Goal: Task Accomplishment & Management: Manage account settings

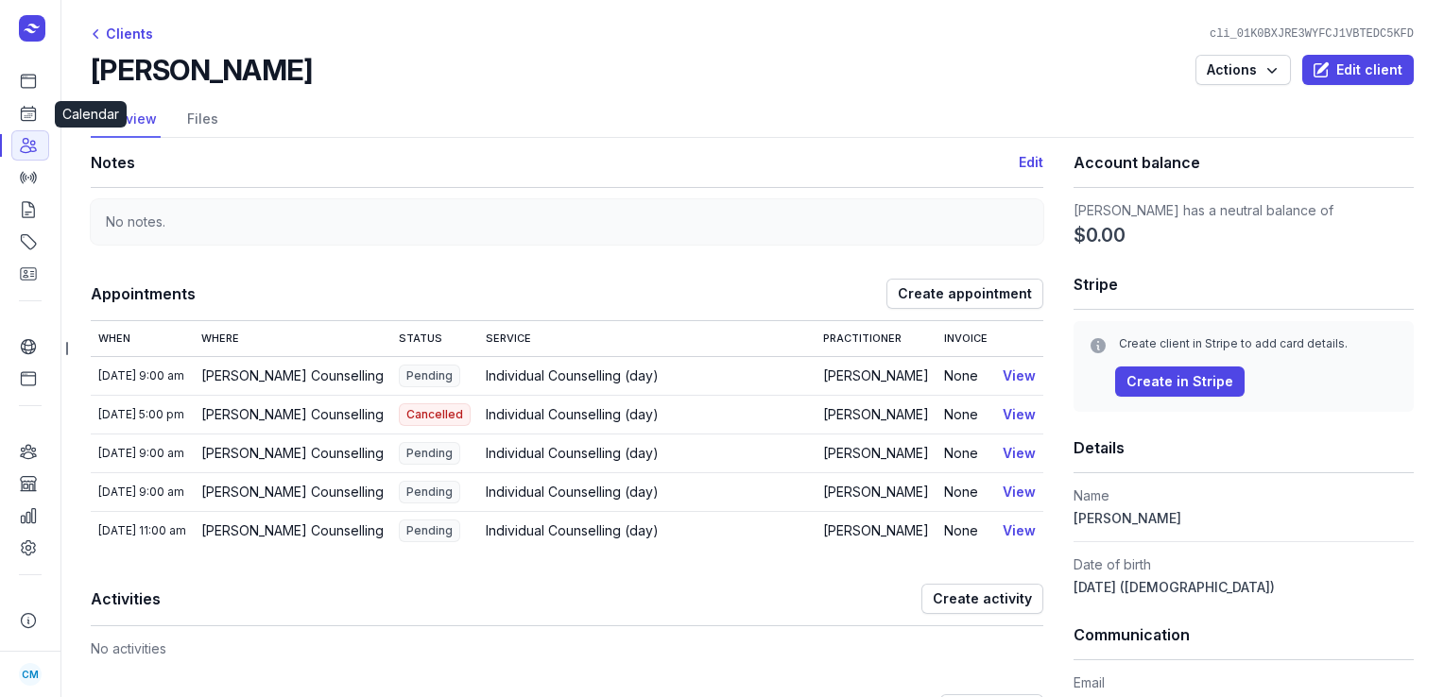
click at [22, 104] on icon at bounding box center [28, 113] width 19 height 19
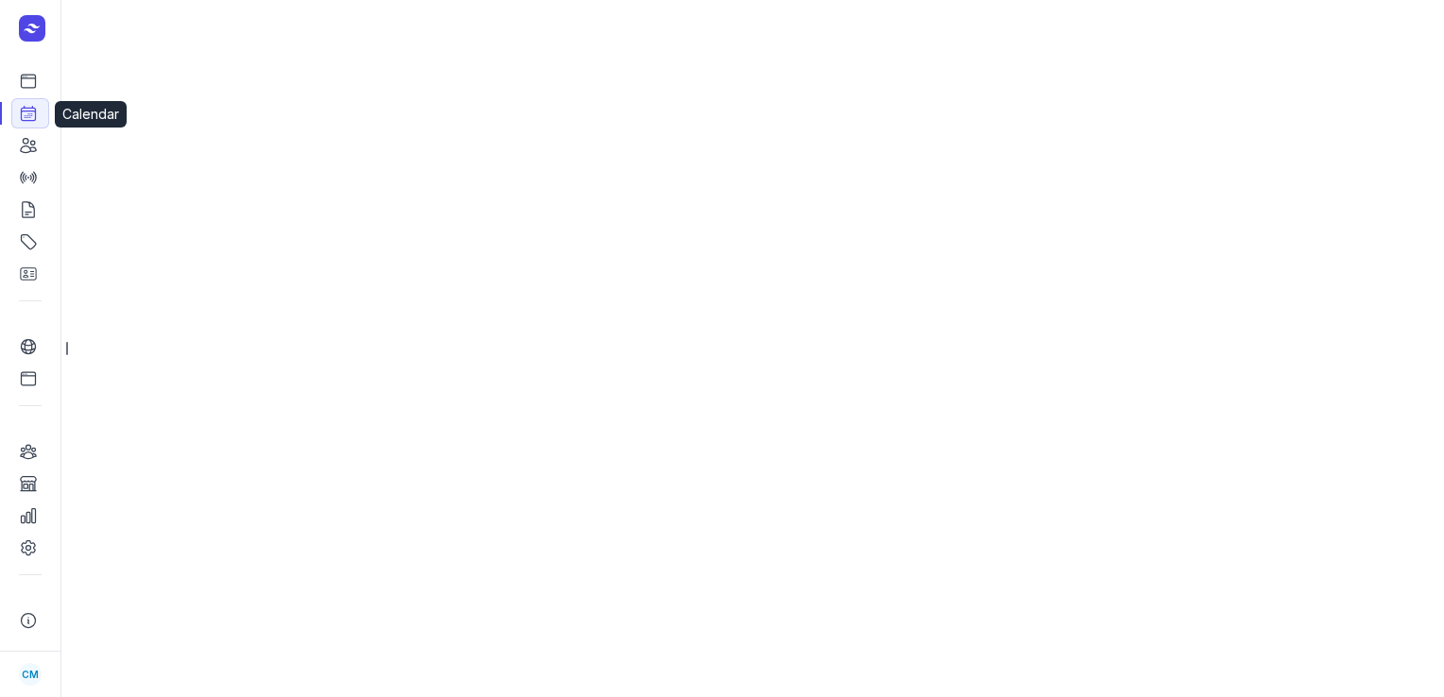
select select "week"
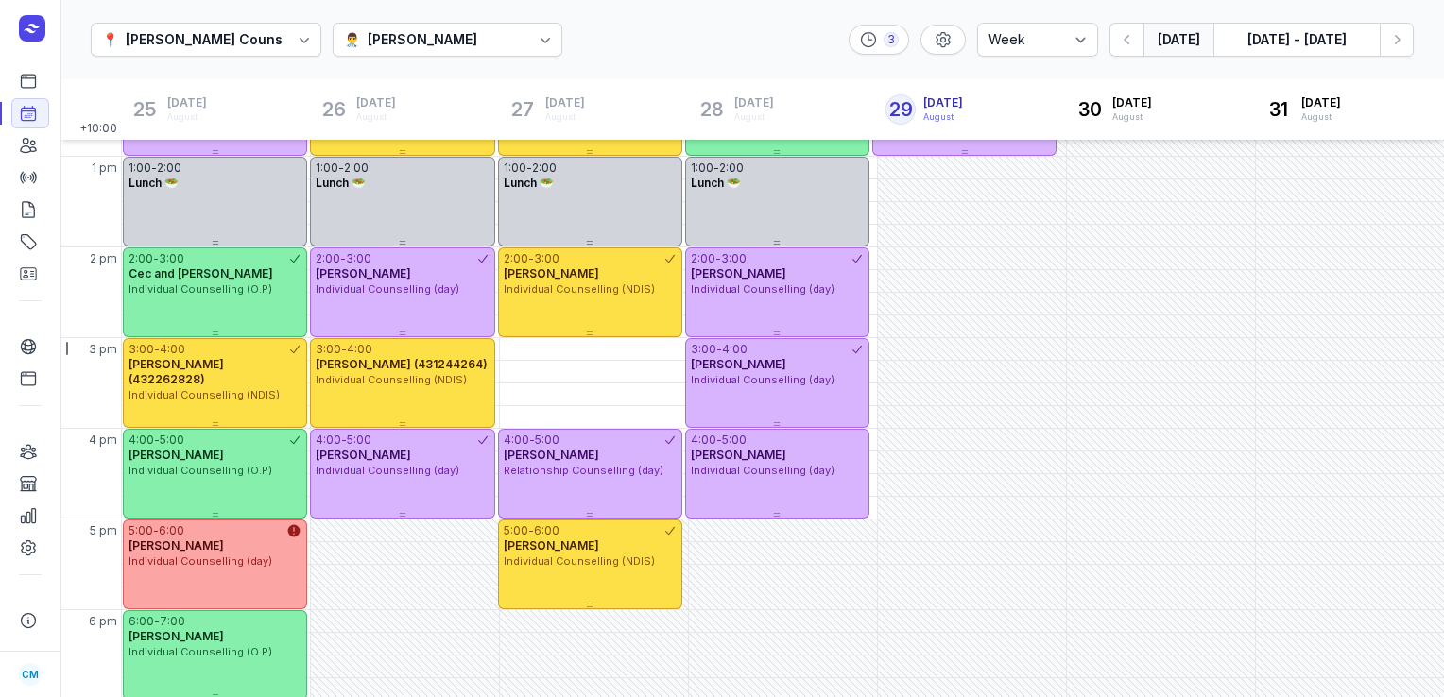
scroll to position [342, 0]
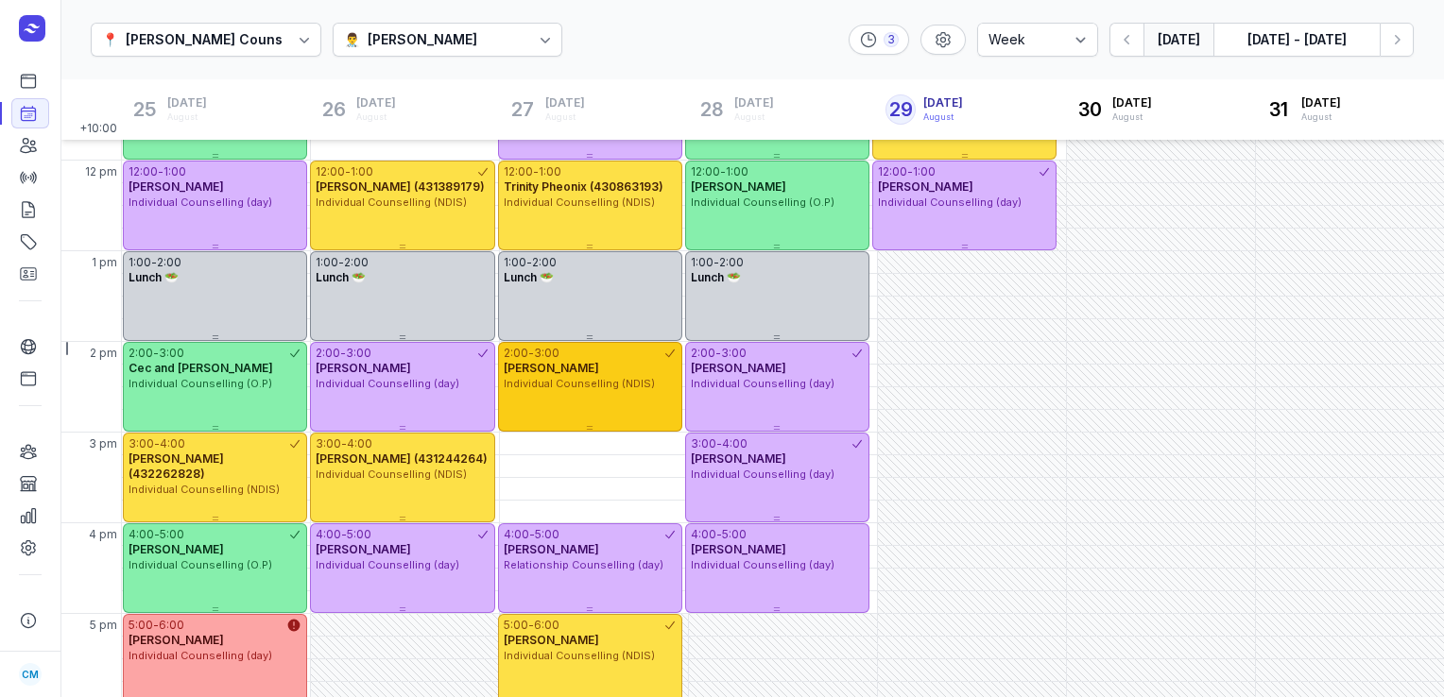
click at [600, 380] on span "Individual Counselling (NDIS)" at bounding box center [579, 383] width 151 height 13
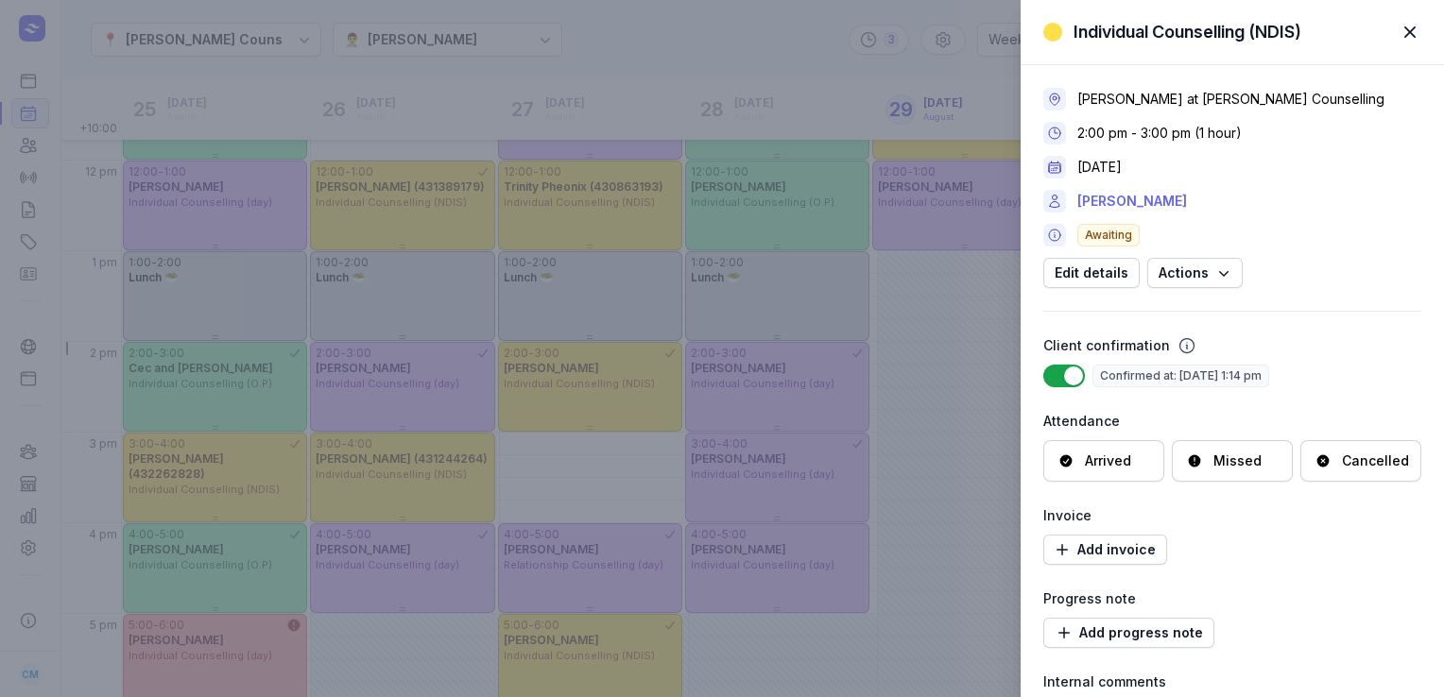
click at [1127, 202] on link "[PERSON_NAME]" at bounding box center [1132, 201] width 110 height 23
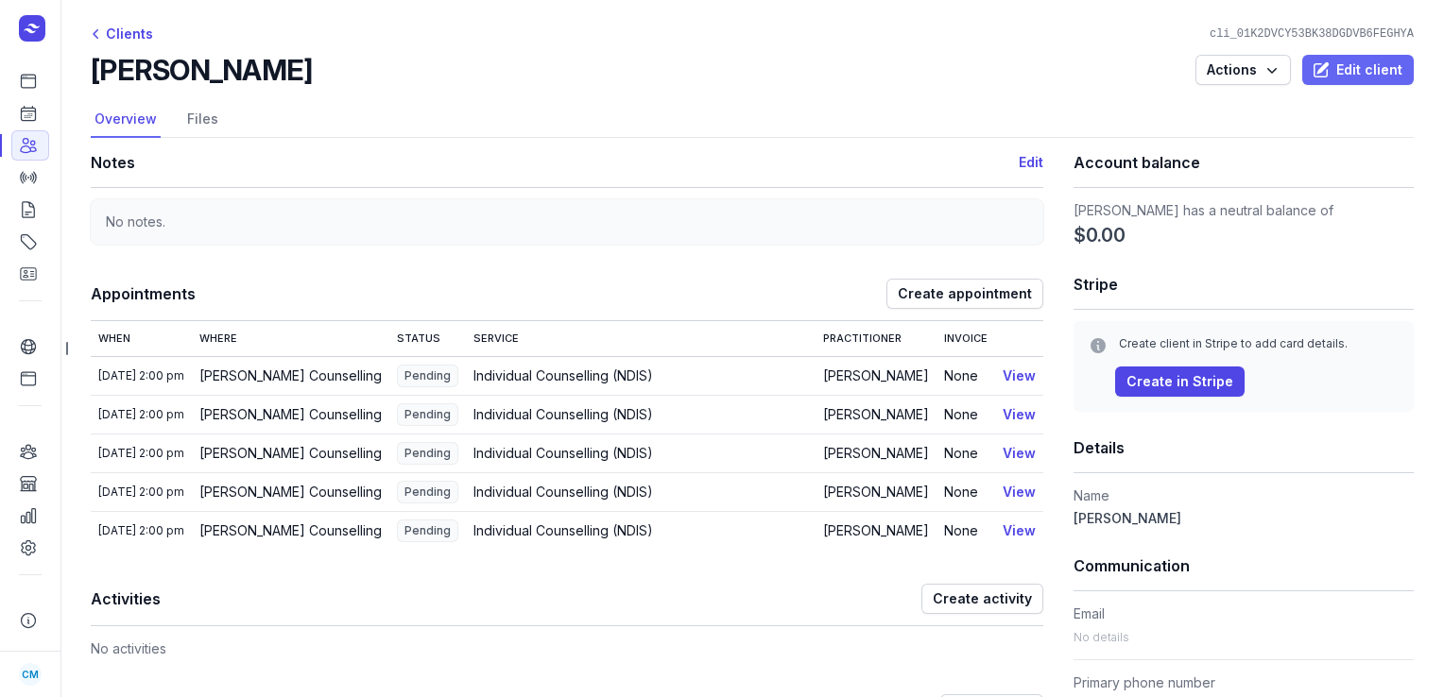
click at [1337, 74] on span "Edit client" at bounding box center [1357, 70] width 89 height 23
select select
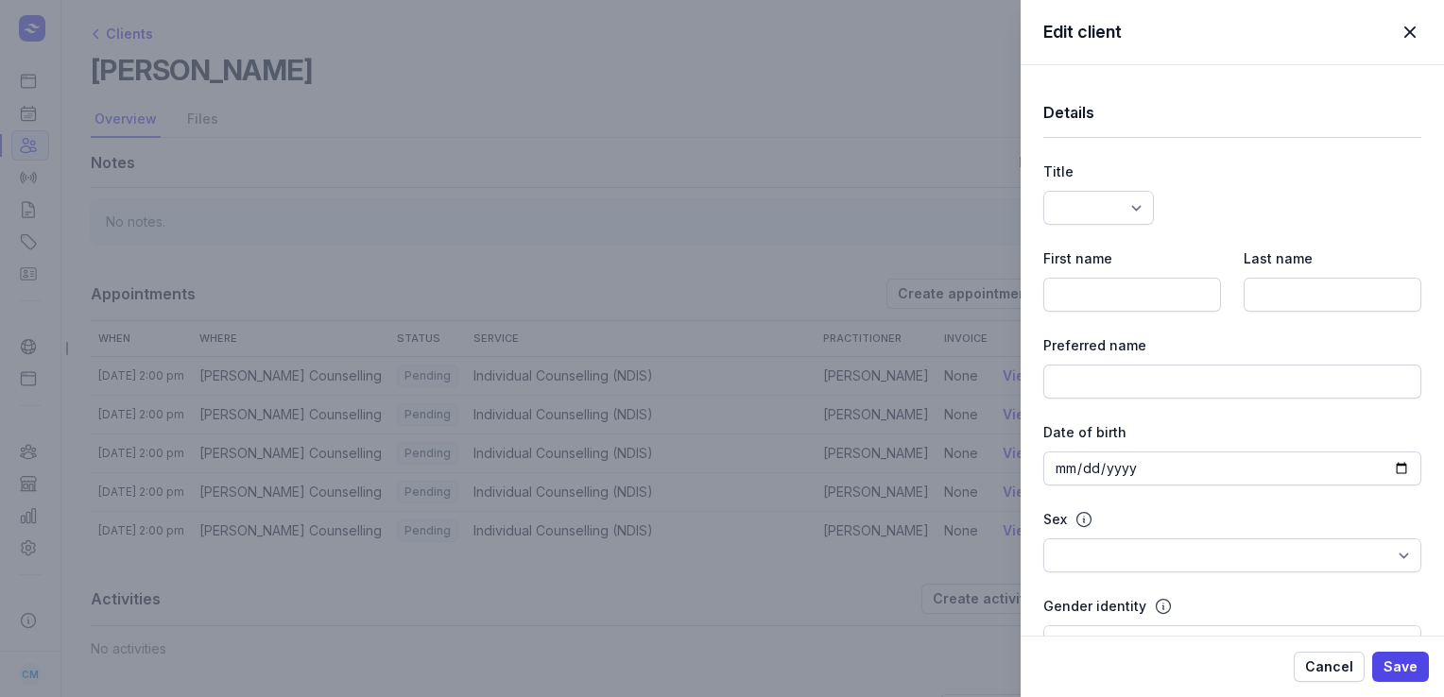
type input "[PERSON_NAME]"
type input "451346434"
select select
click at [918, 146] on div "Edit client Close panel Details Title Dr Mr Ms Mrs Miss [PERSON_NAME] Master Fi…" at bounding box center [722, 348] width 1444 height 697
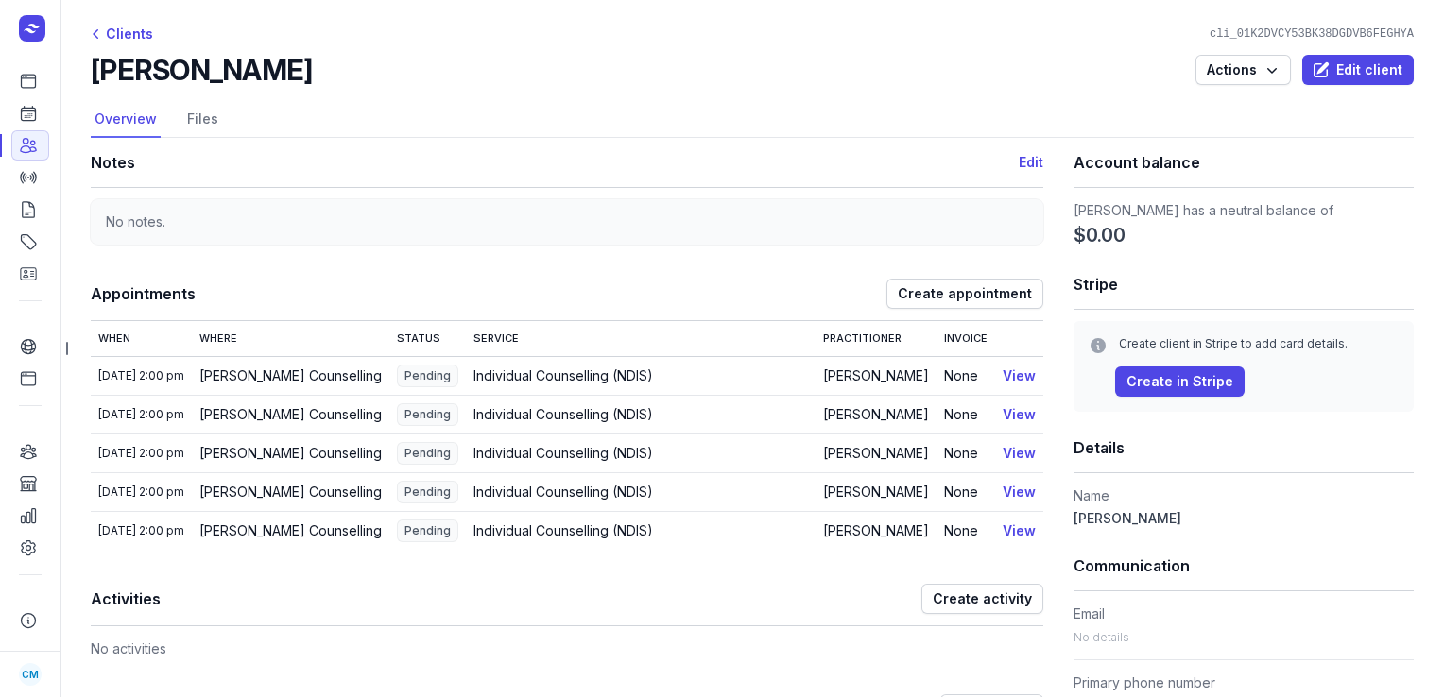
click at [513, 225] on div "No notes." at bounding box center [567, 221] width 952 height 45
click at [1326, 71] on span "Edit client" at bounding box center [1357, 70] width 89 height 23
select select
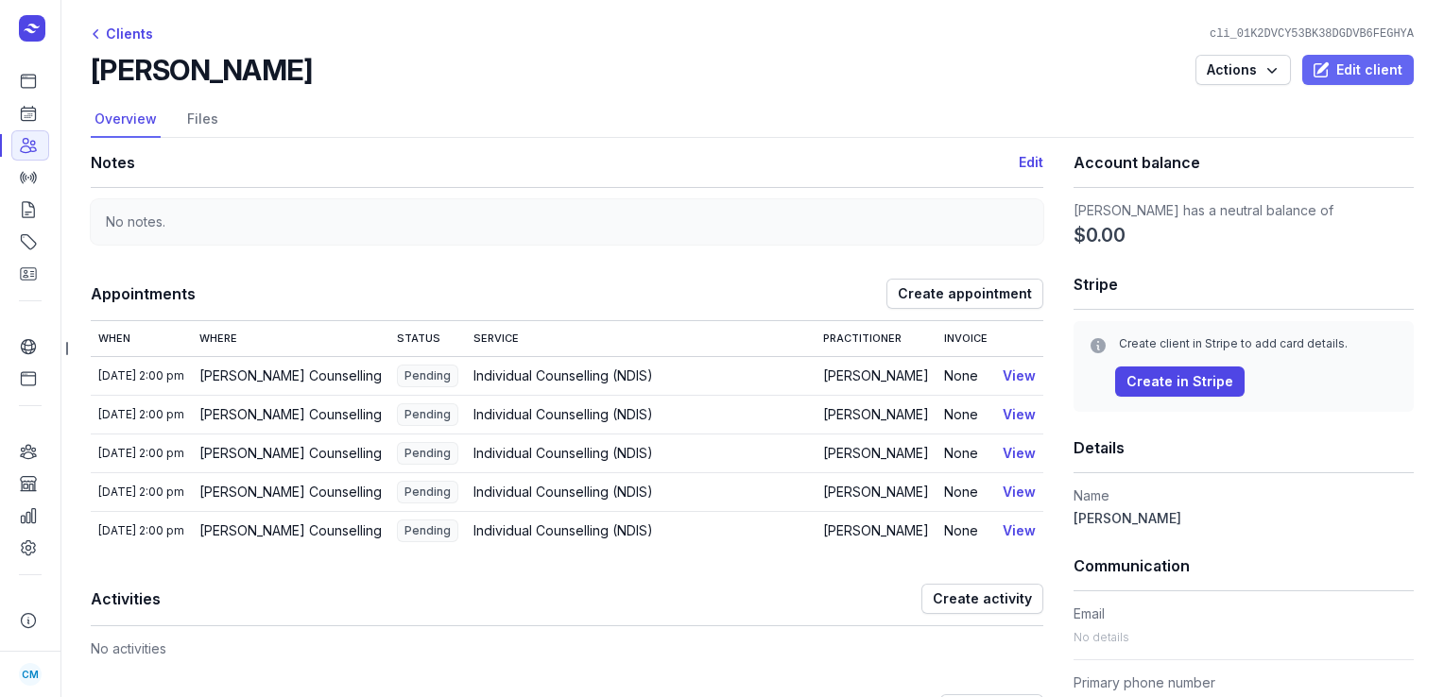
select select
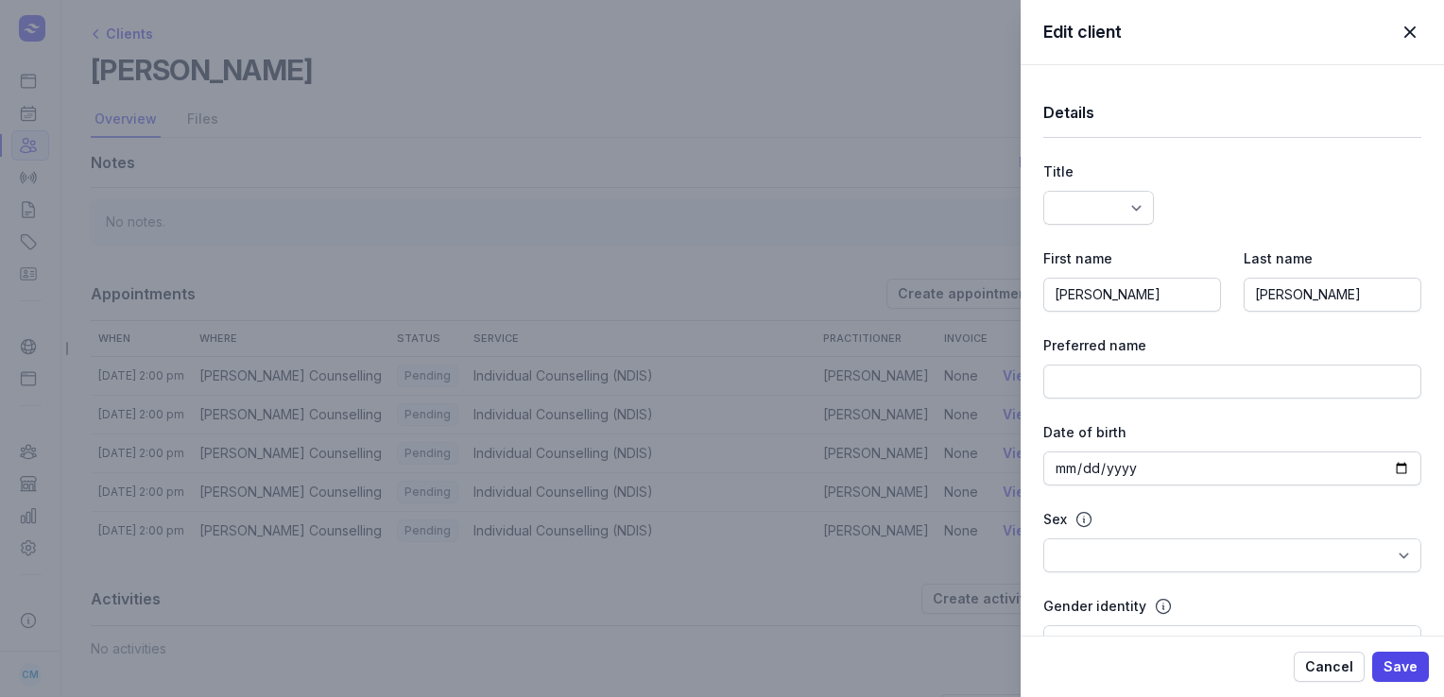
select select
click at [432, 249] on div "Edit client Close panel Details Title Dr Mr Ms Mrs Miss [PERSON_NAME] Master Fi…" at bounding box center [722, 348] width 1444 height 697
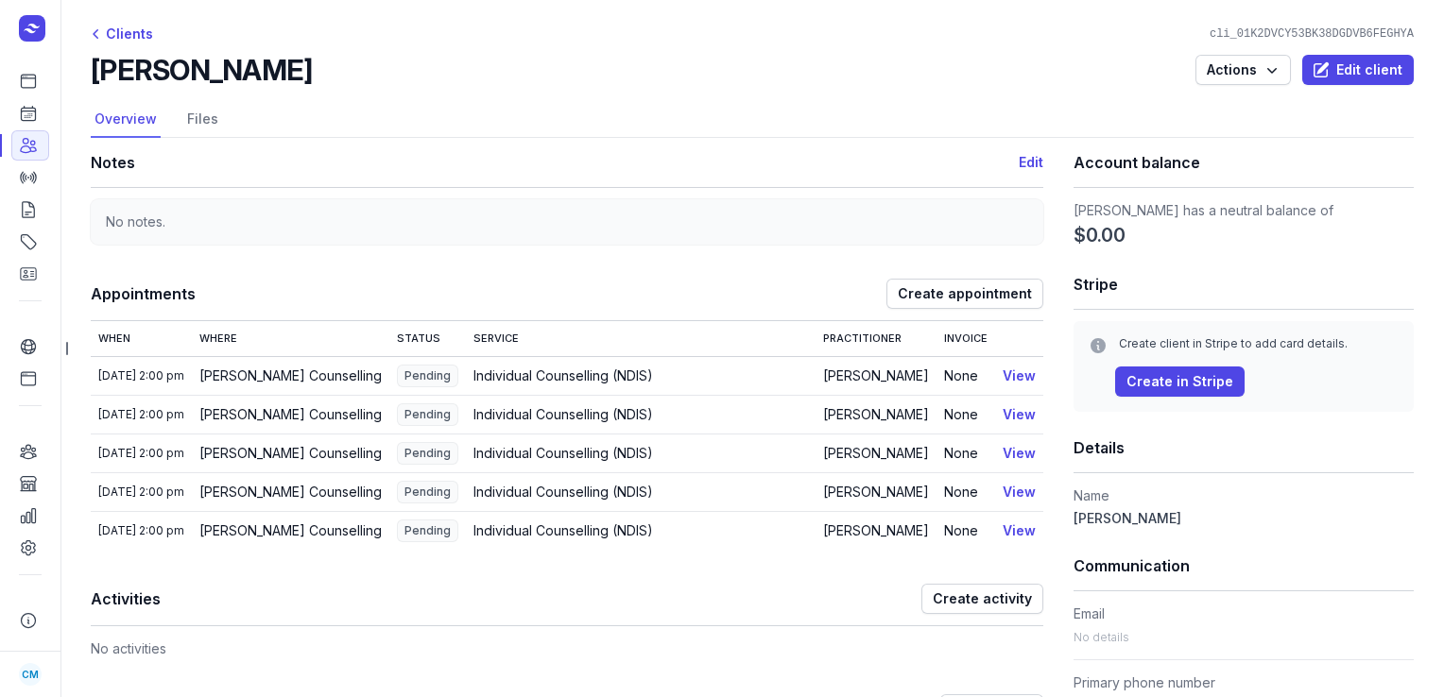
click at [566, 220] on div "No notes." at bounding box center [567, 221] width 952 height 45
click at [1371, 68] on span "Edit client" at bounding box center [1357, 70] width 89 height 23
select select
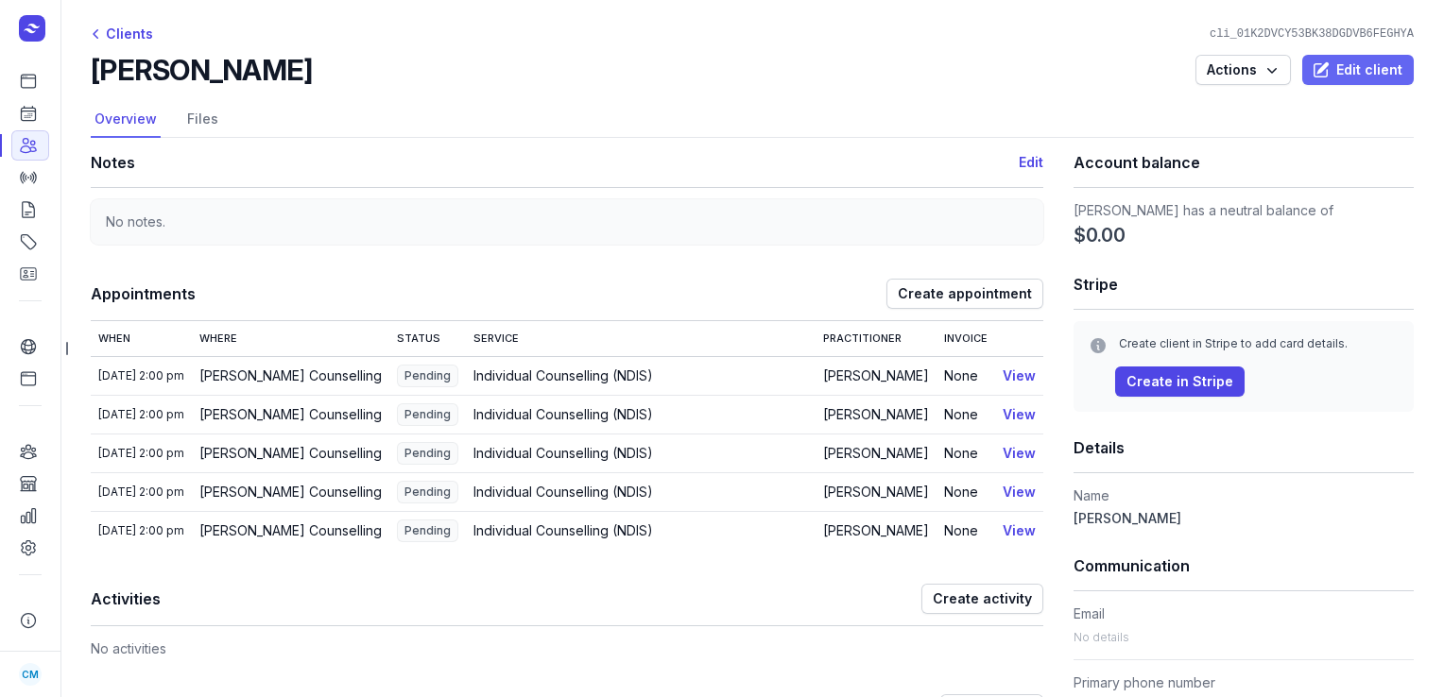
select select
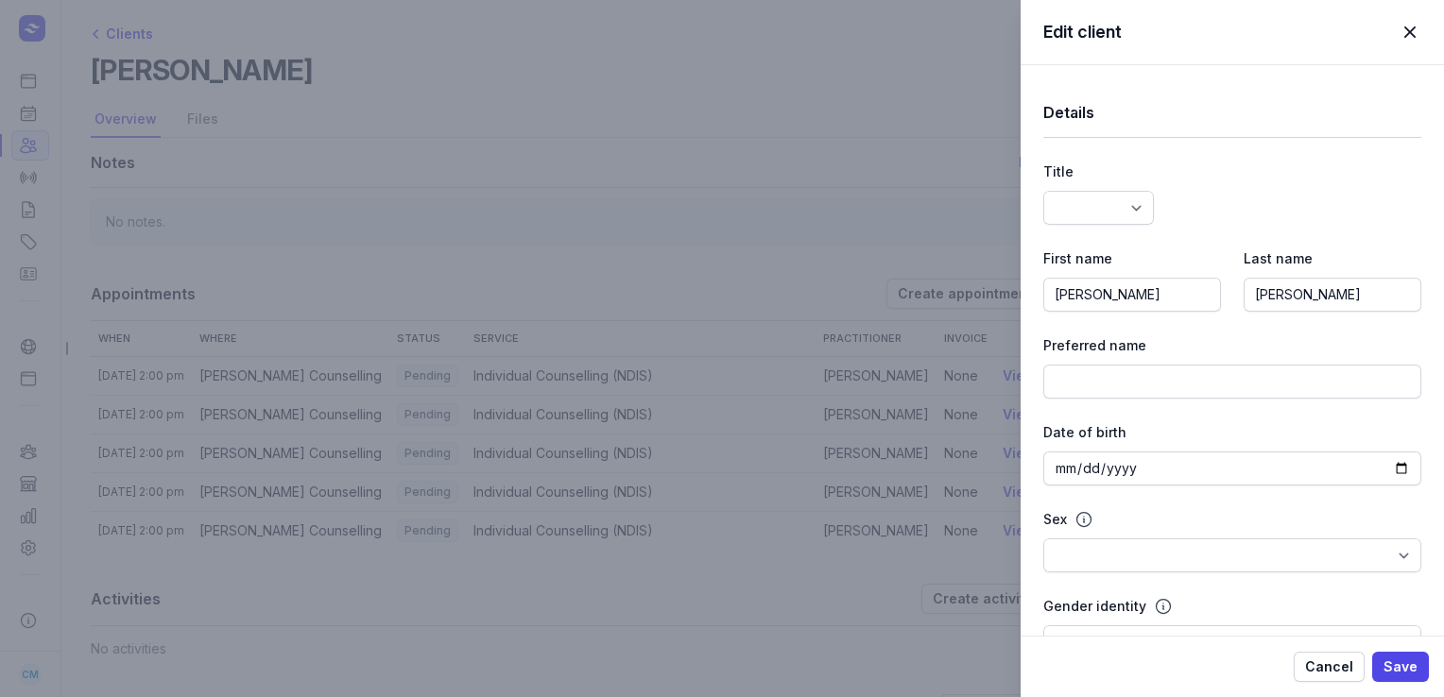
select select
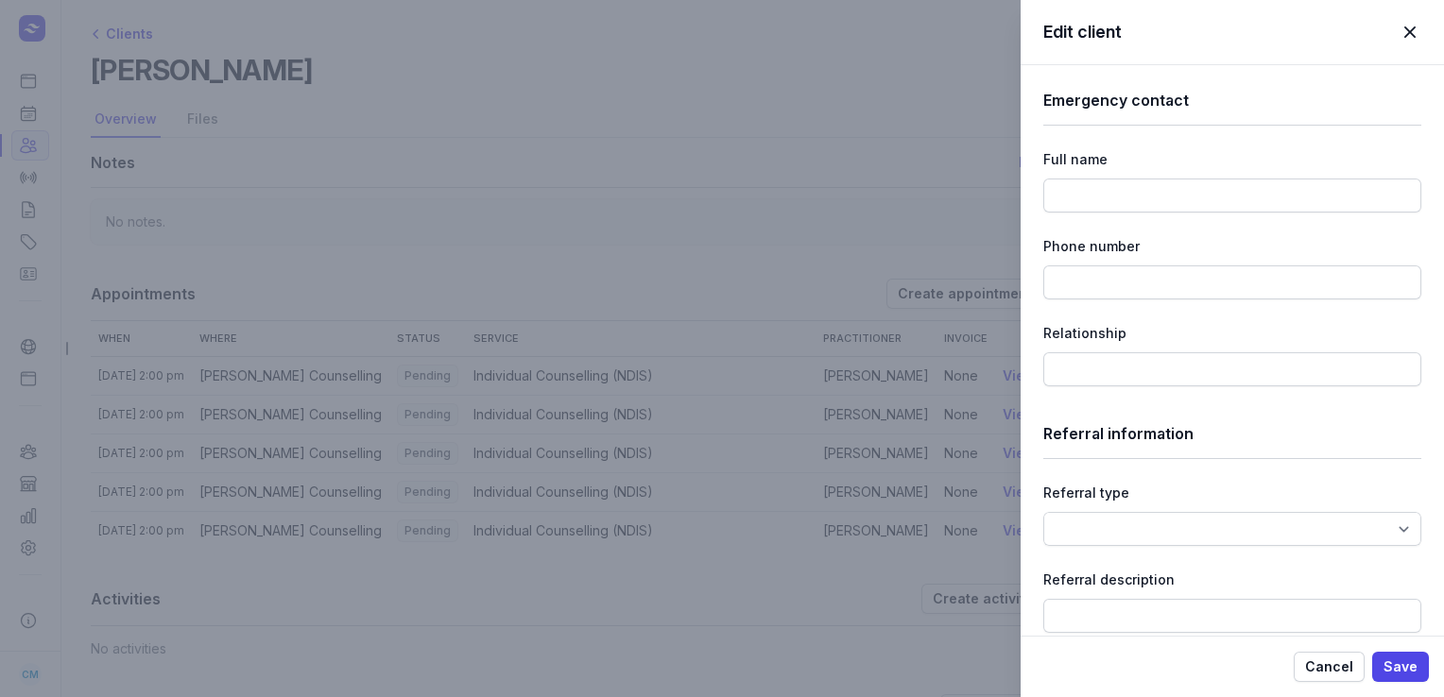
scroll to position [2354, 0]
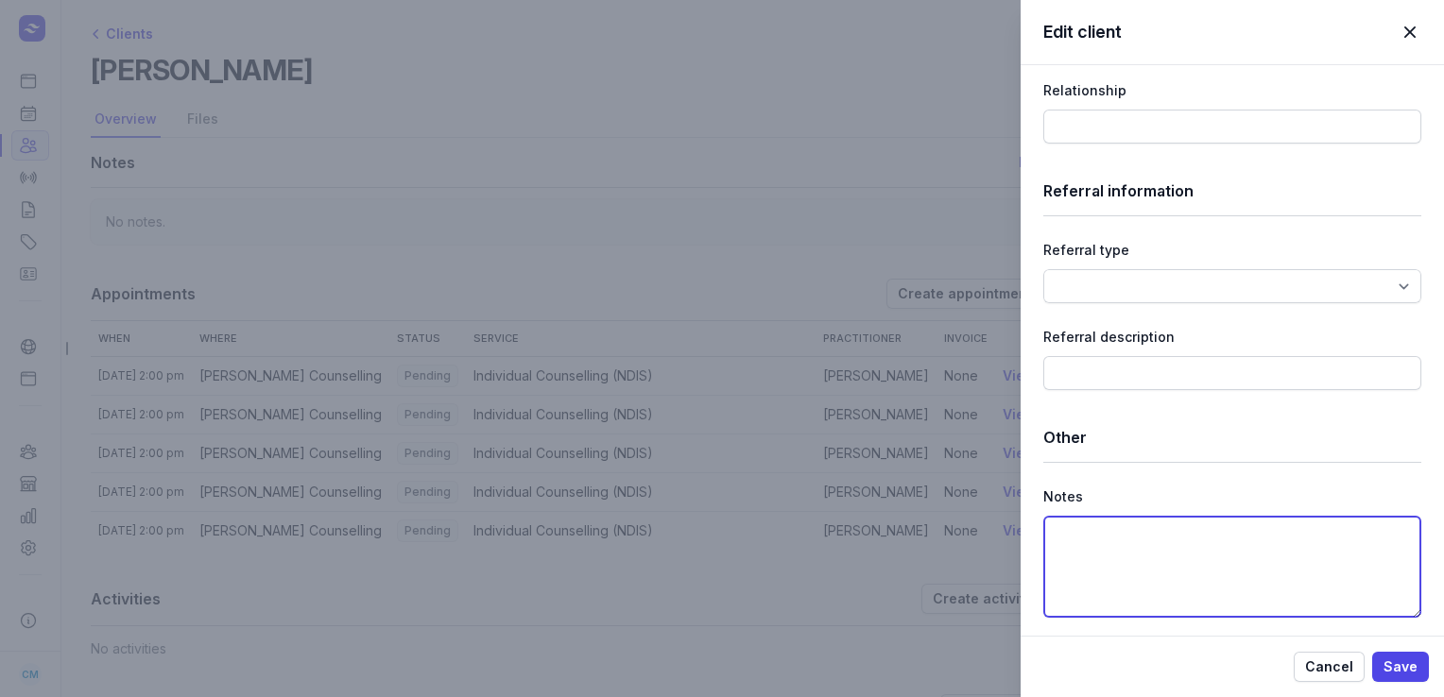
click at [1138, 539] on textarea at bounding box center [1232, 567] width 378 height 102
paste textarea "[EMAIL_ADDRESS][DOMAIN_NAME]"
type textarea "[EMAIL_ADDRESS][DOMAIN_NAME]"
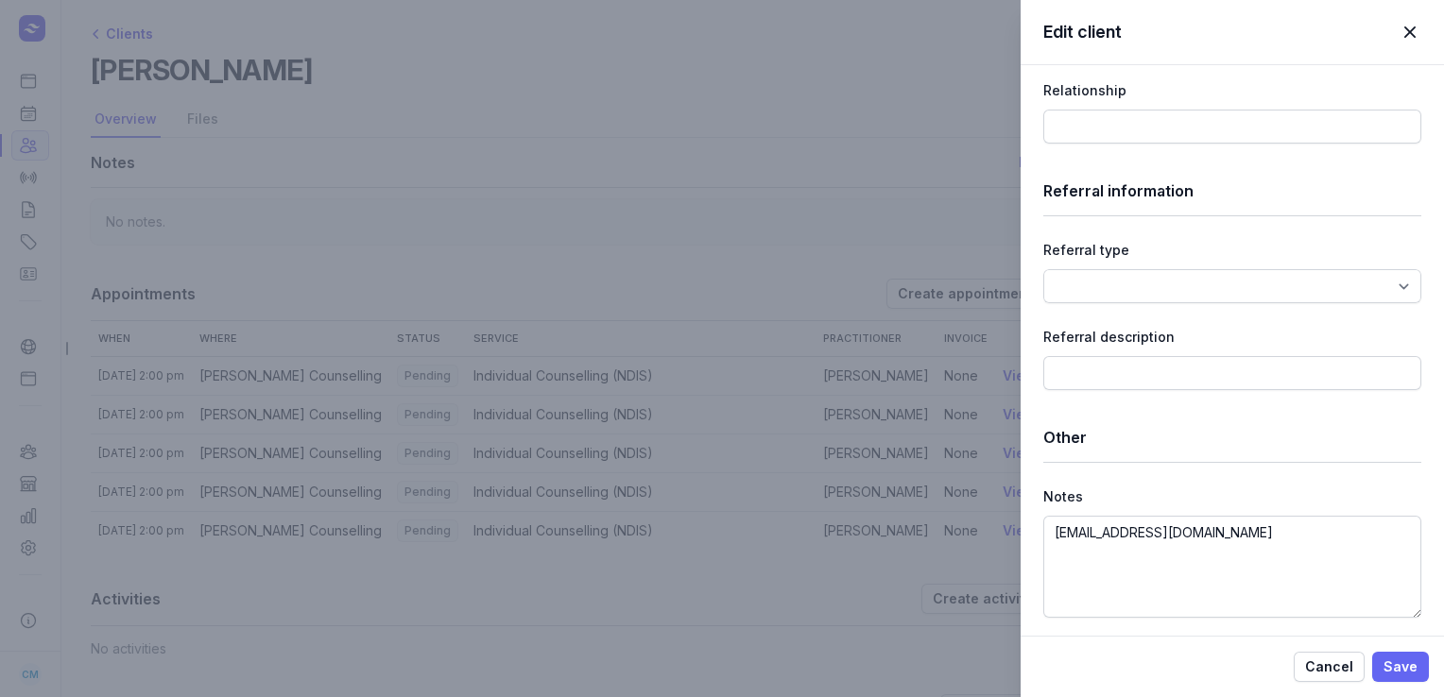
click at [1409, 675] on span "Save" at bounding box center [1400, 667] width 34 height 23
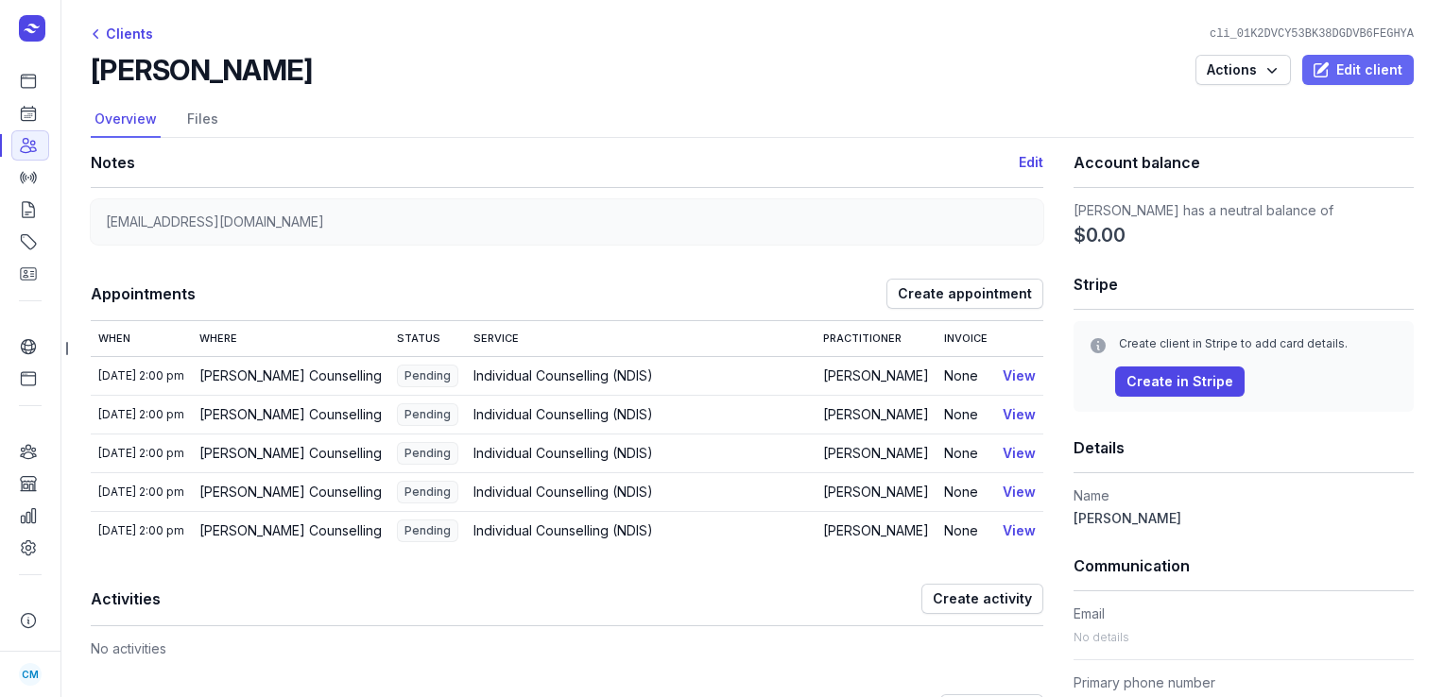
click at [1358, 75] on span "Edit client" at bounding box center [1357, 70] width 89 height 23
select select
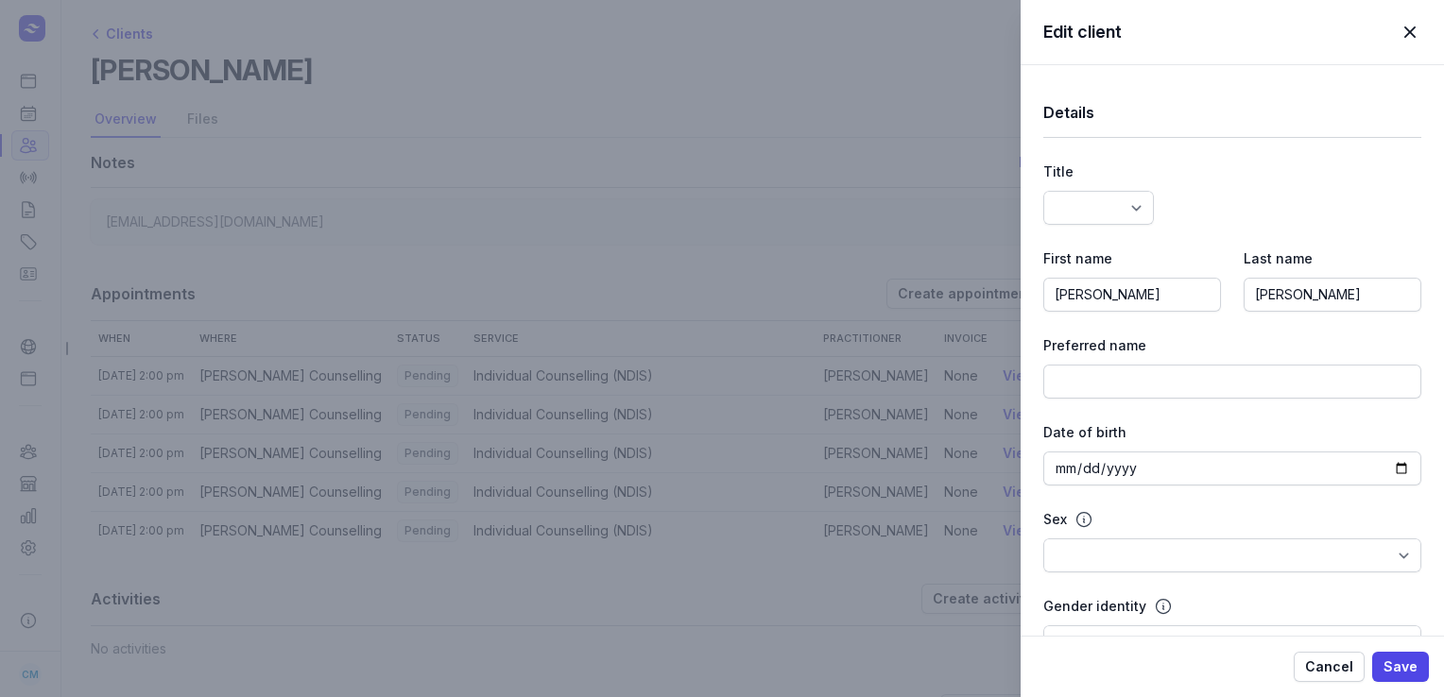
select select
click at [1315, 285] on input "[PERSON_NAME]" at bounding box center [1332, 295] width 178 height 34
paste input "#430856844"
type input "[PERSON_NAME] #430856844"
click at [1413, 669] on span "Save" at bounding box center [1400, 667] width 34 height 23
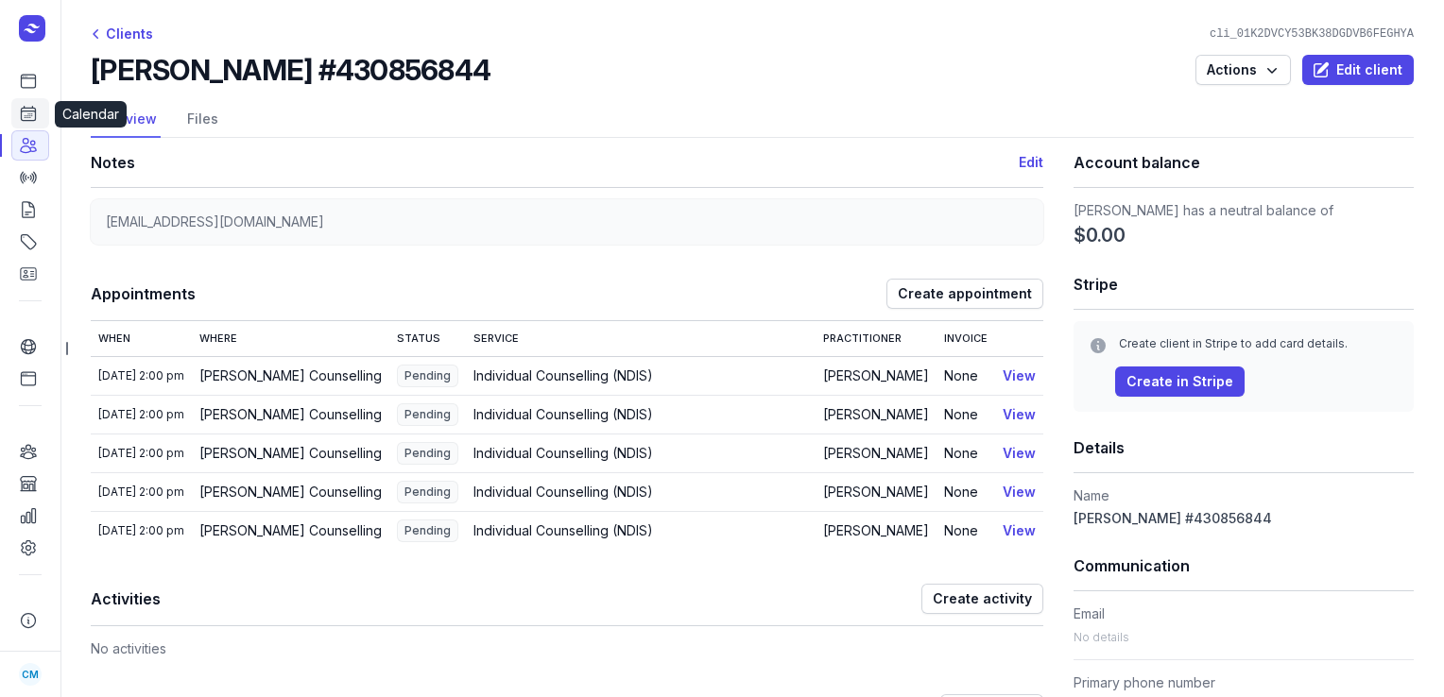
click at [23, 111] on icon at bounding box center [28, 113] width 19 height 19
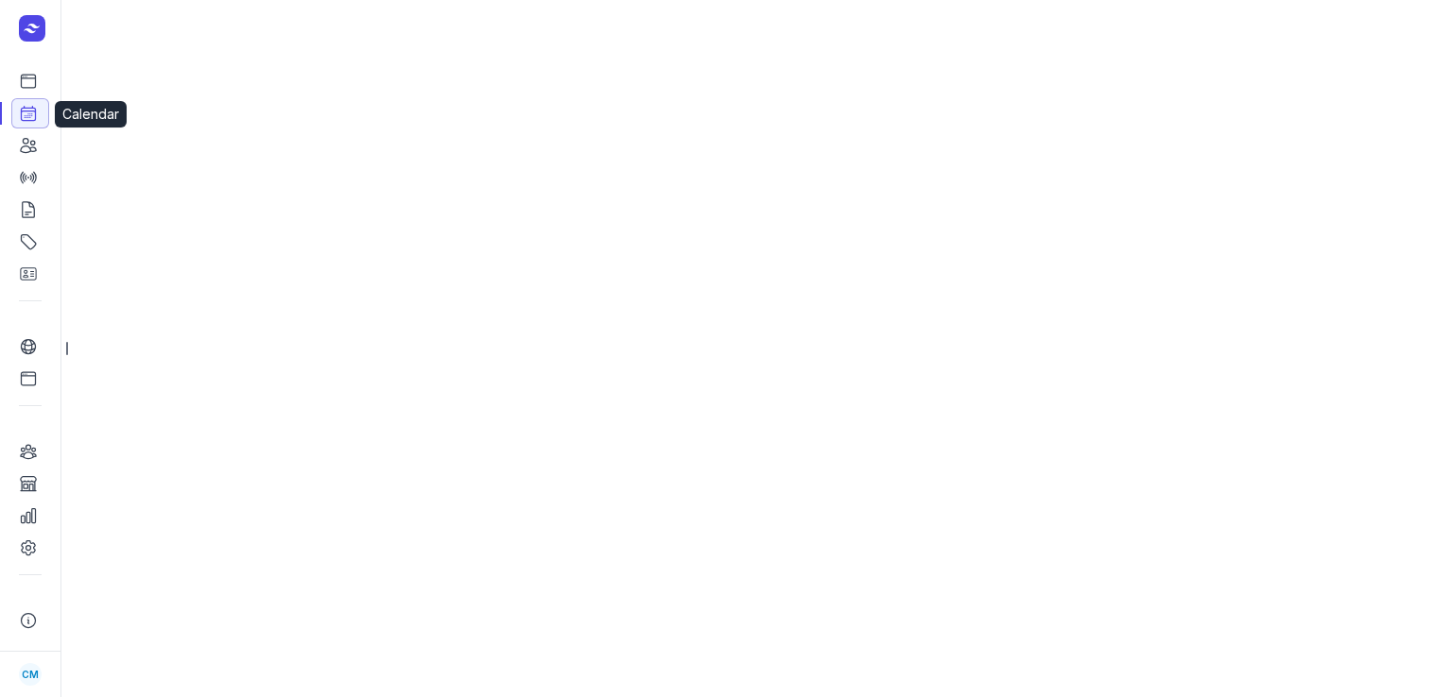
select select "week"
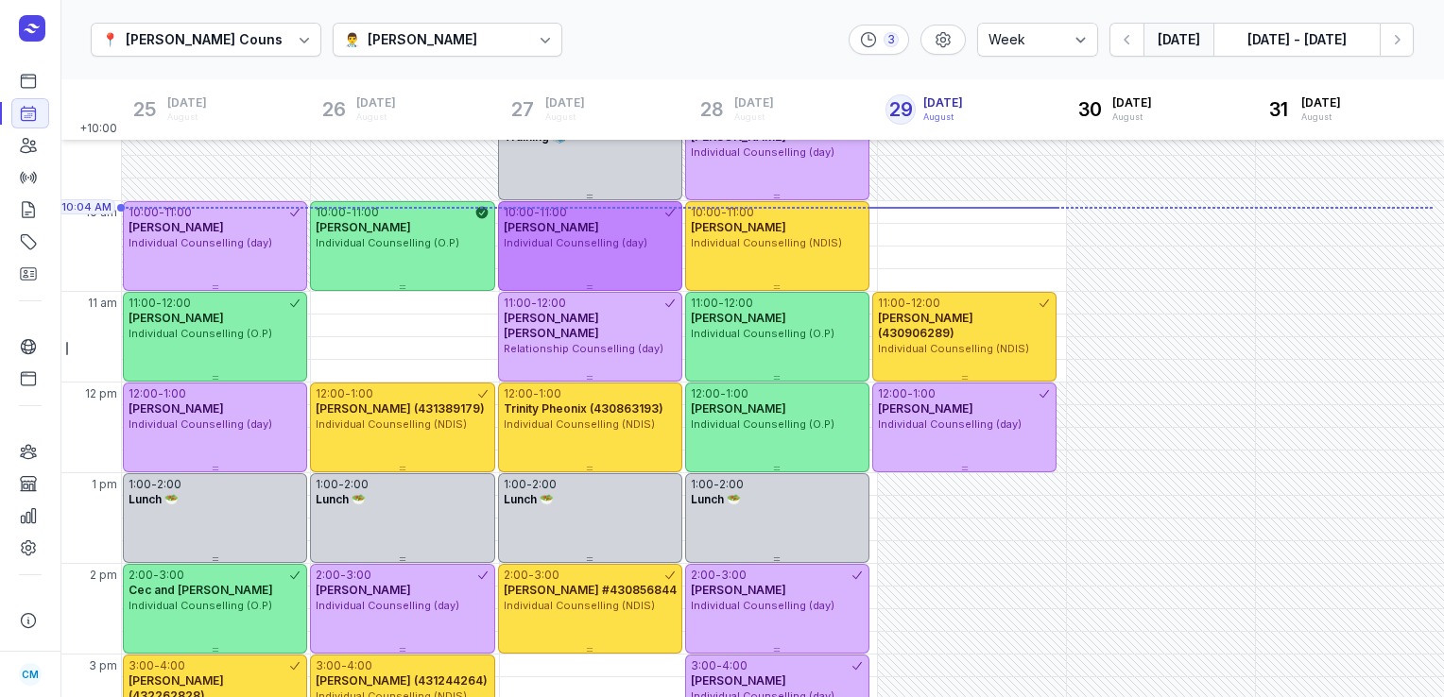
scroll to position [121, 0]
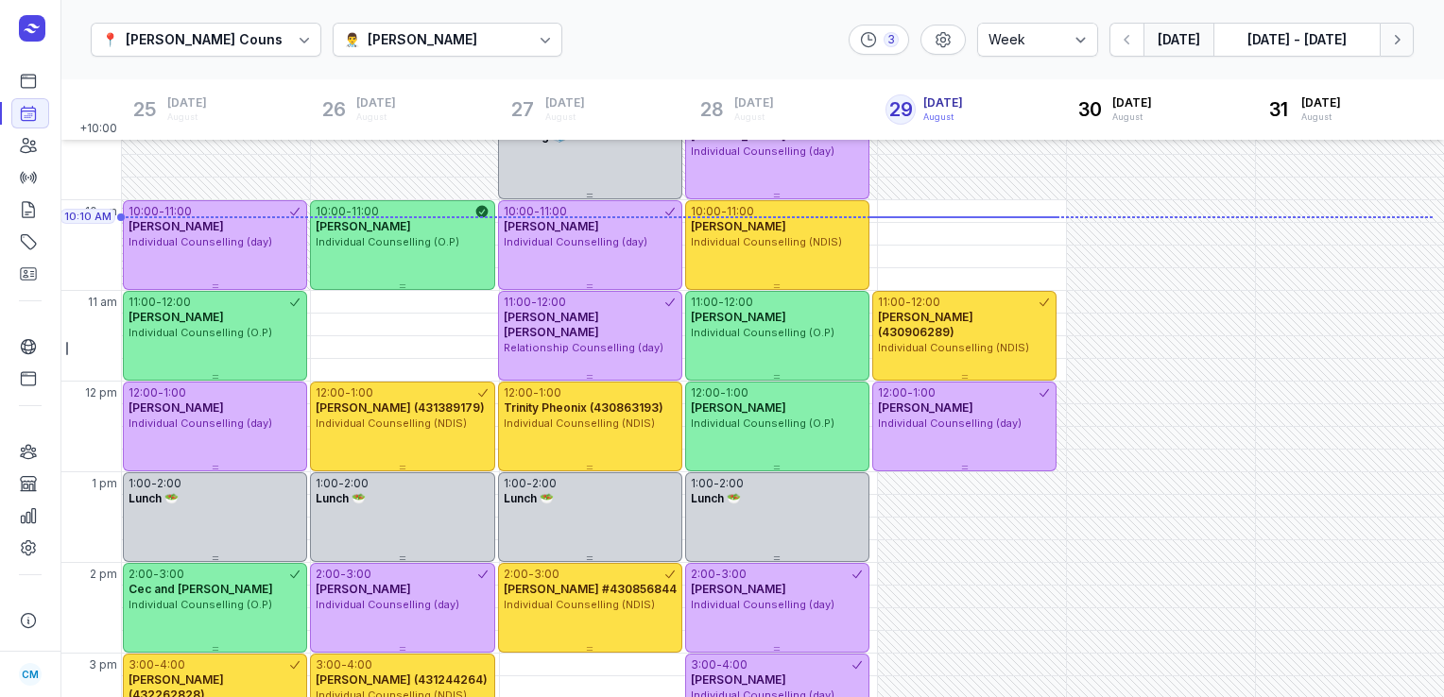
click at [1402, 41] on icon "button" at bounding box center [1396, 39] width 19 height 19
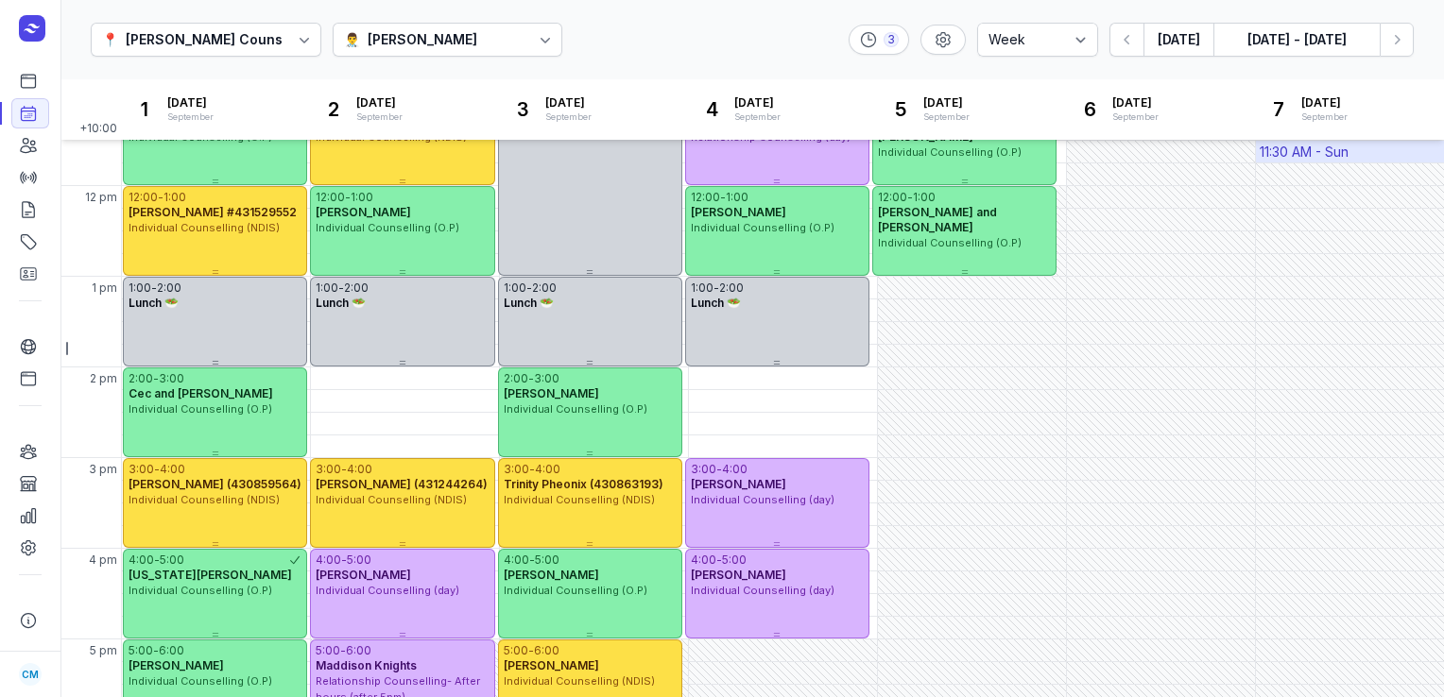
scroll to position [363, 0]
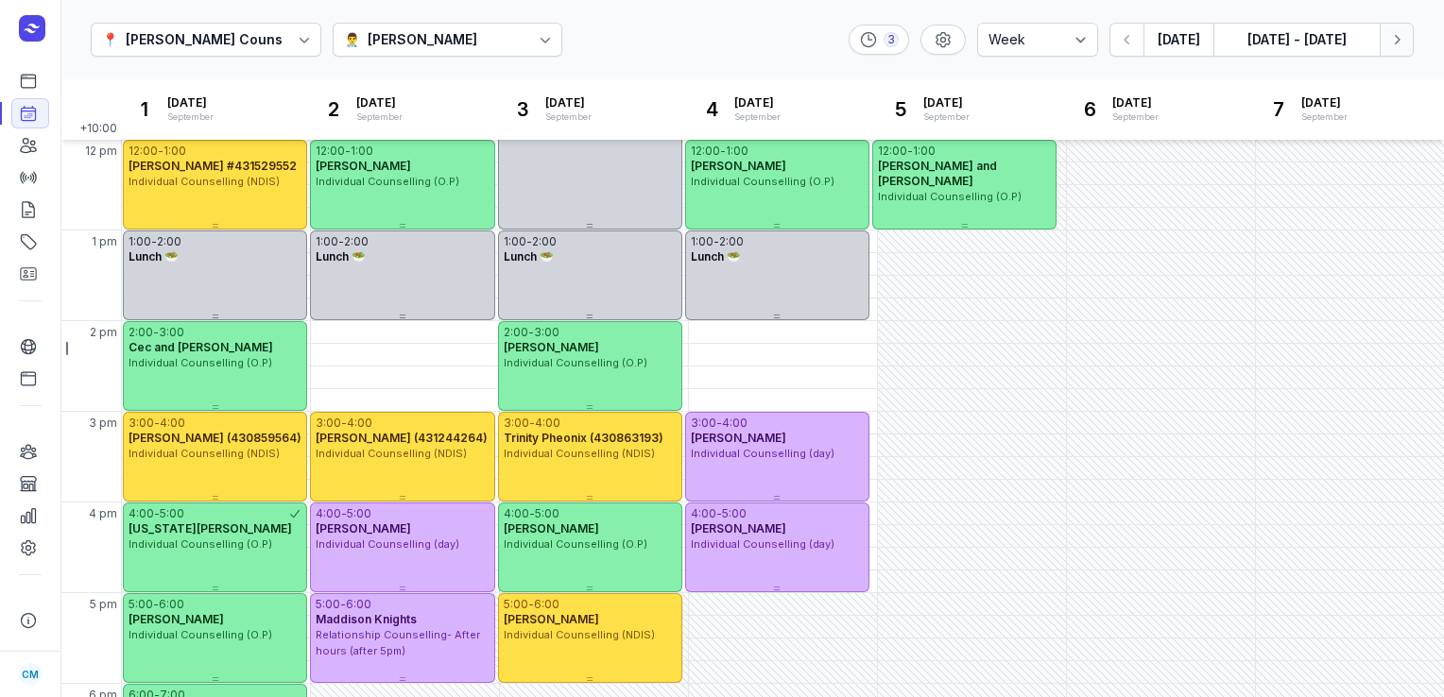
click at [1402, 43] on icon "button" at bounding box center [1396, 39] width 19 height 19
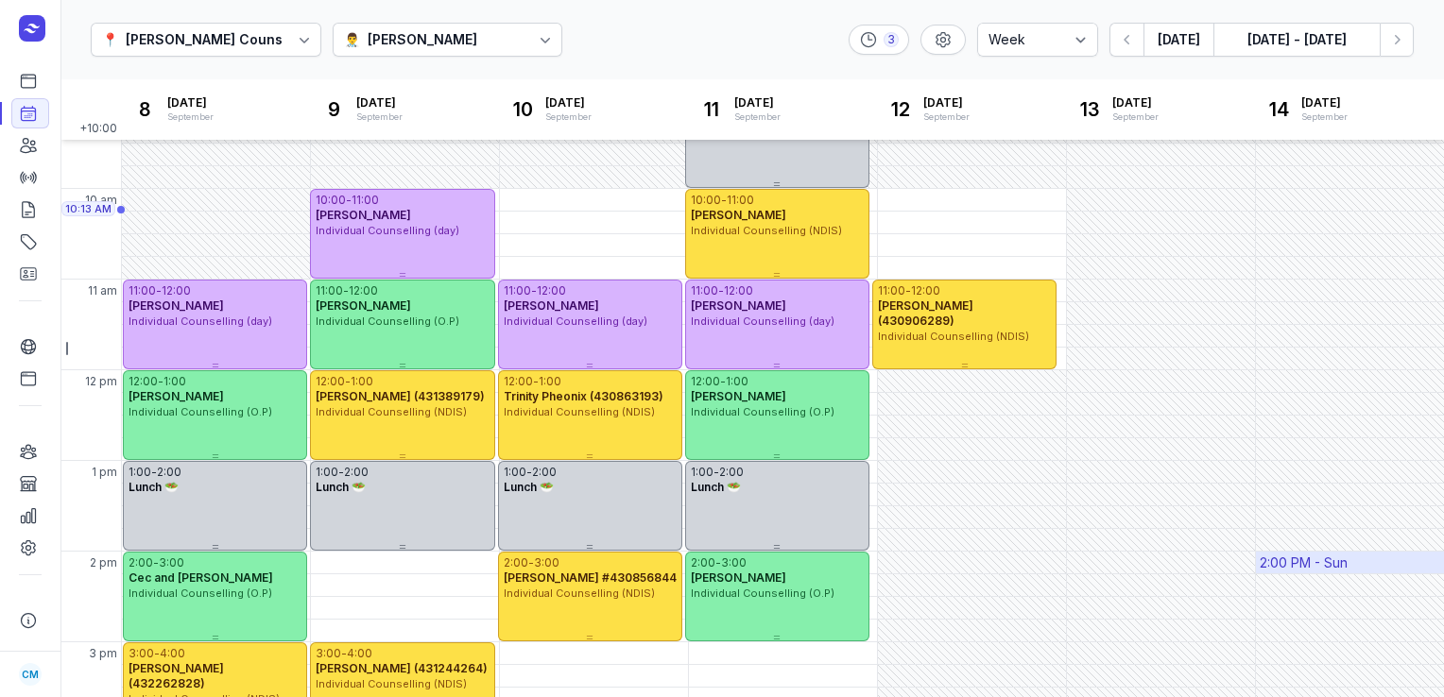
scroll to position [131, 0]
click at [1135, 47] on icon "button" at bounding box center [1127, 39] width 19 height 19
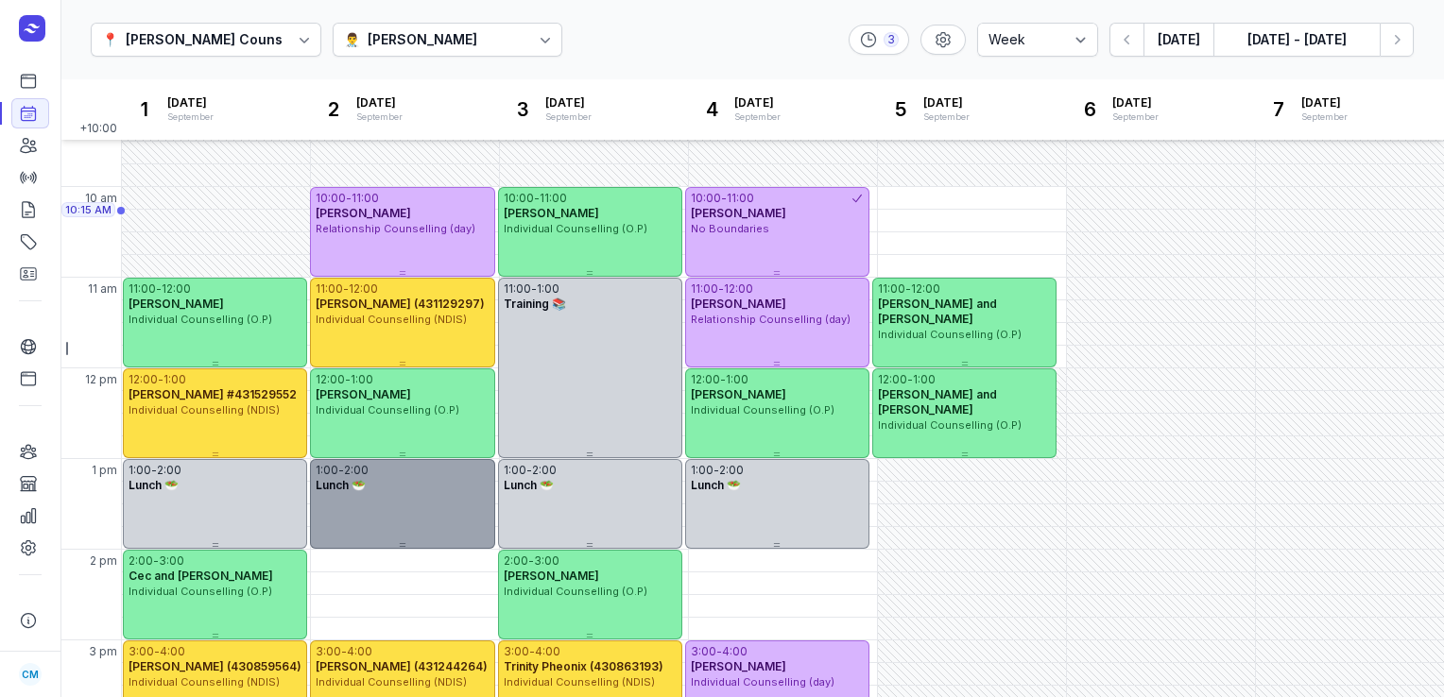
scroll to position [131, 0]
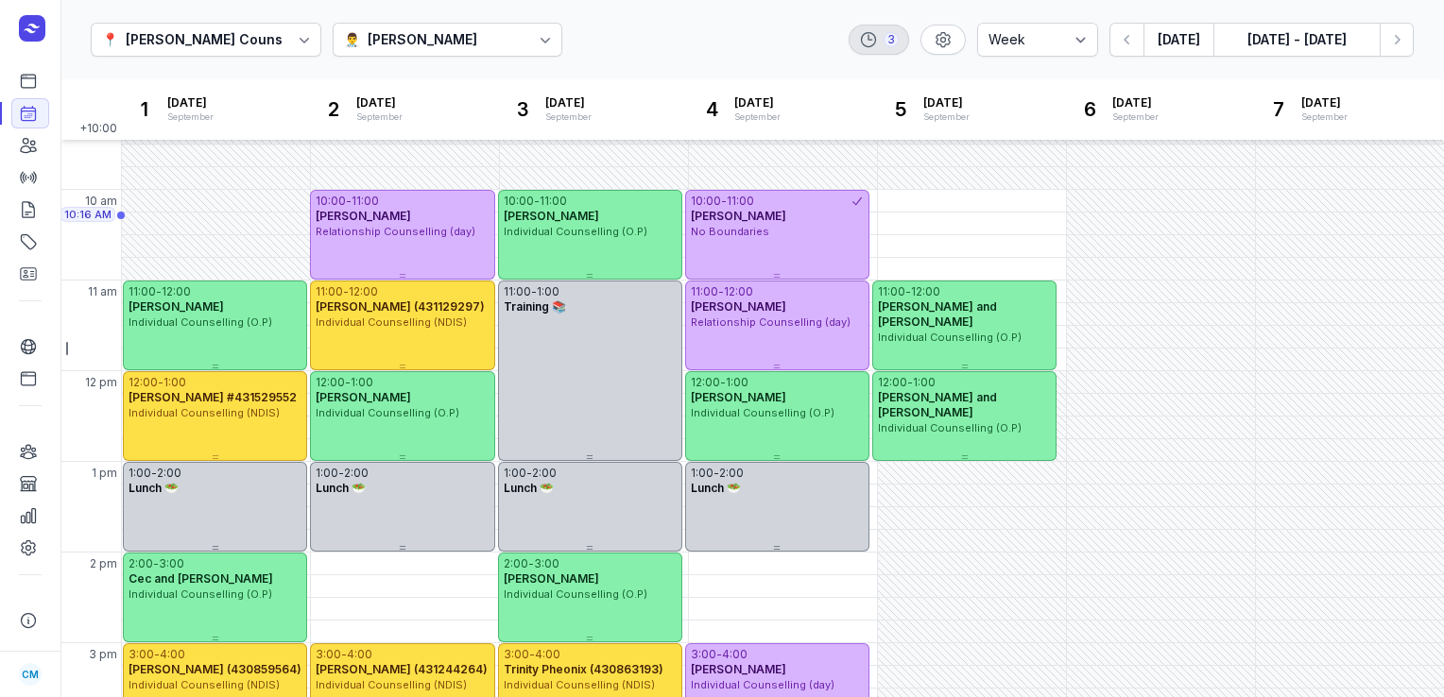
click at [899, 43] on div "3" at bounding box center [890, 39] width 15 height 15
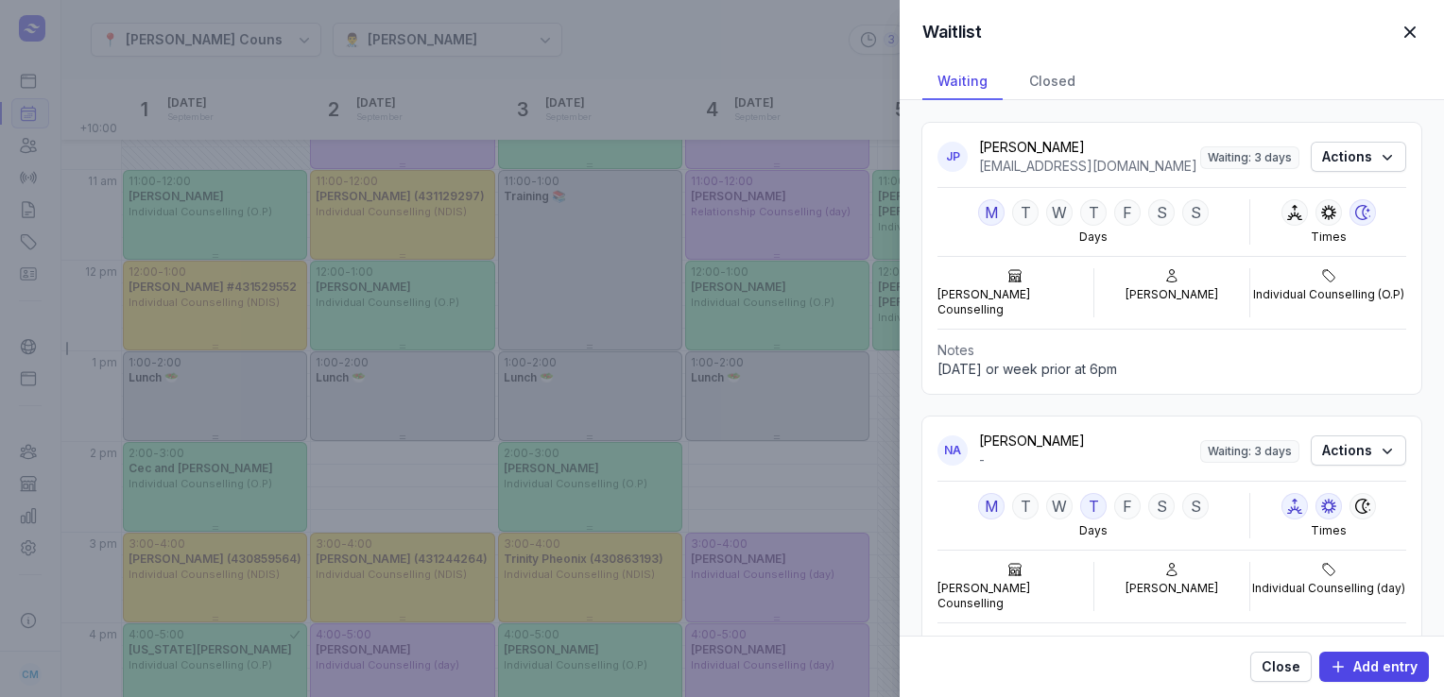
scroll to position [279, 0]
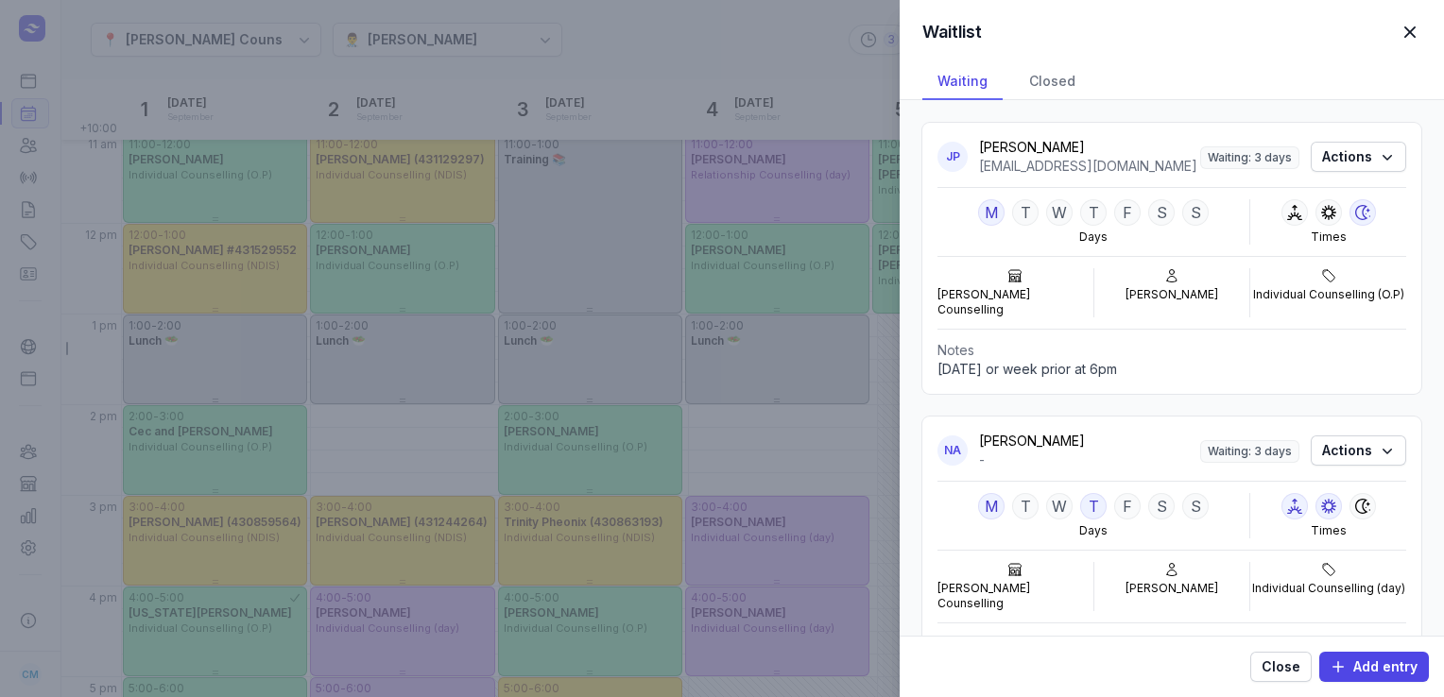
click at [687, 59] on div "Waitlist Close panel Waiting Closed JP [PERSON_NAME] [EMAIL_ADDRESS][DOMAIN_NAM…" at bounding box center [722, 348] width 1444 height 697
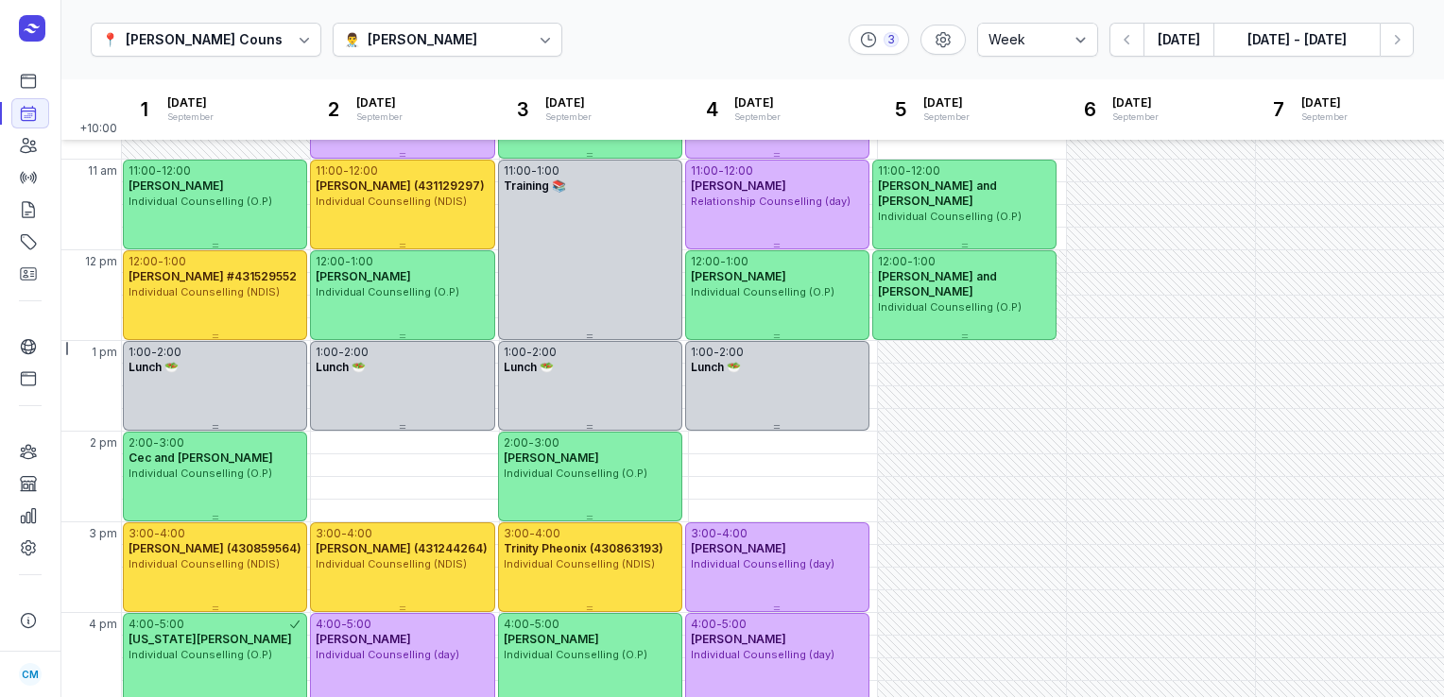
scroll to position [275, 0]
